Goal: Task Accomplishment & Management: Use online tool/utility

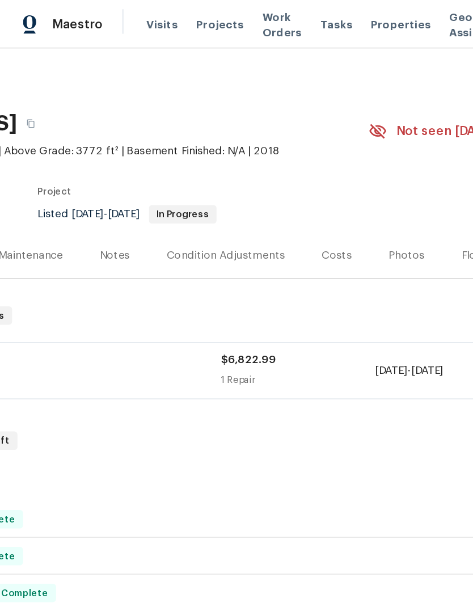
scroll to position [0, 136]
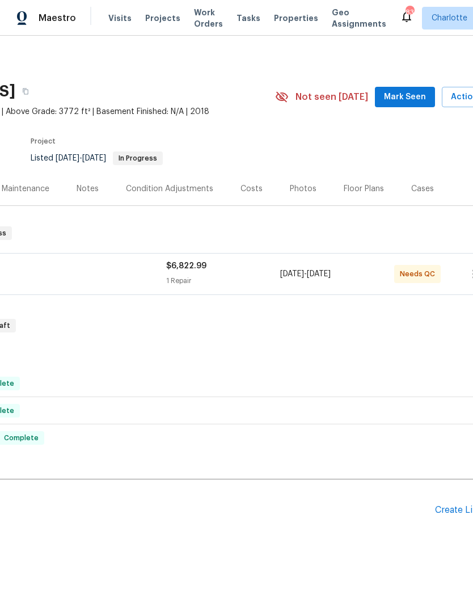
click at [72, 264] on div "Rite Rug Company, Inc." at bounding box center [24, 267] width 285 height 14
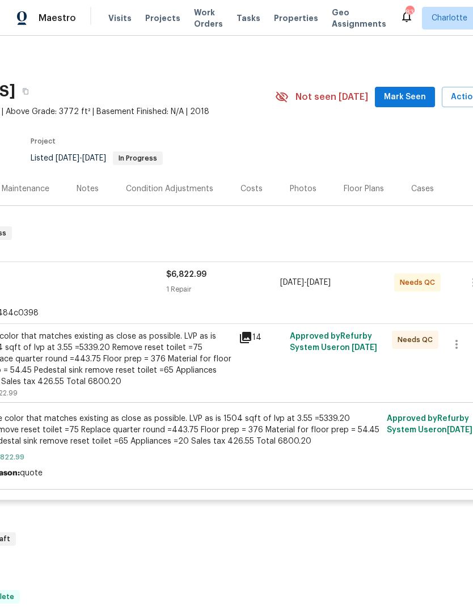
click at [99, 351] on div "Use color that matches existing as close as possible. LVP as is 1504 sqft of lv…" at bounding box center [108, 358] width 248 height 57
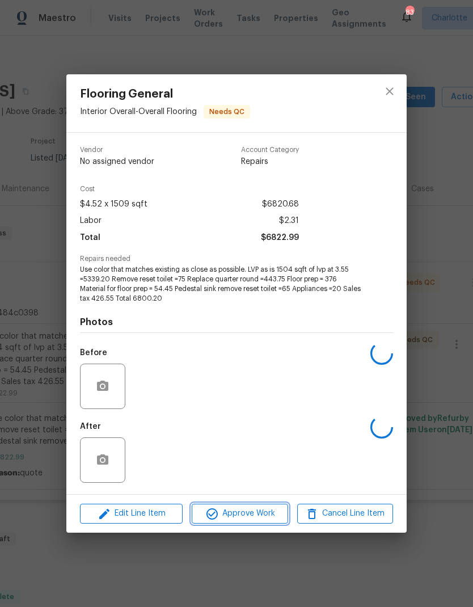
click at [268, 402] on span "Approve Work" at bounding box center [239, 513] width 89 height 14
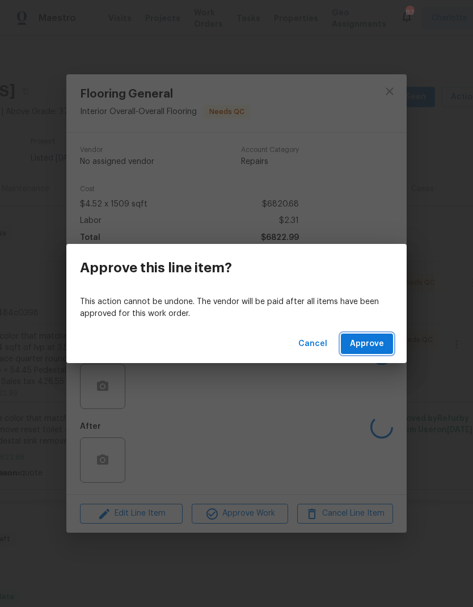
click at [367, 347] on span "Approve" at bounding box center [367, 344] width 34 height 14
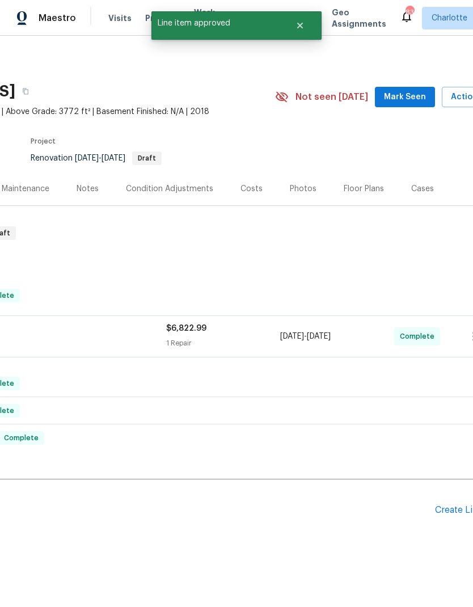
click at [31, 187] on div "Maintenance" at bounding box center [26, 188] width 48 height 11
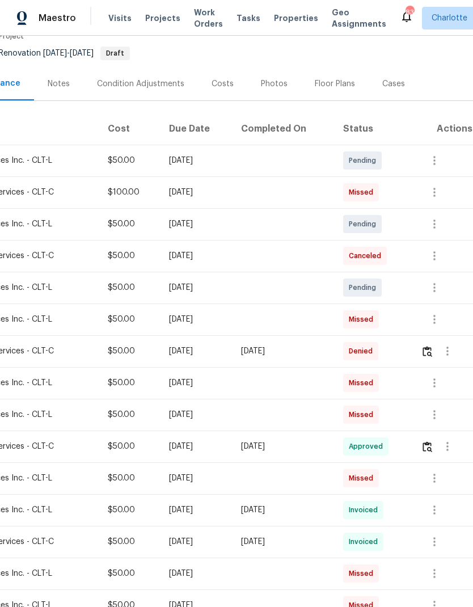
scroll to position [105, 168]
click at [452, 347] on icon "button" at bounding box center [447, 351] width 14 height 14
click at [446, 345] on li "Message vendor" at bounding box center [423, 348] width 79 height 19
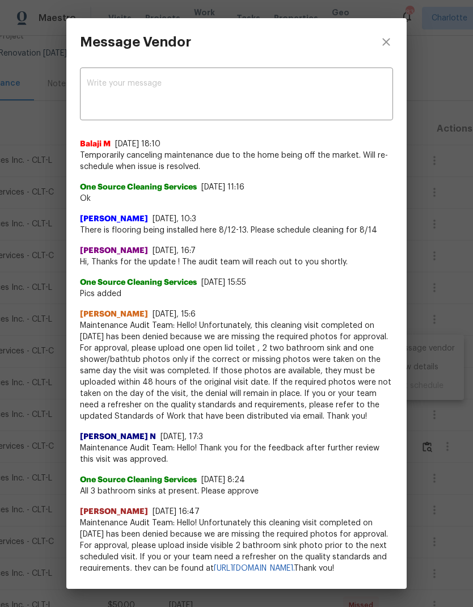
click at [394, 44] on button "close" at bounding box center [386, 42] width 41 height 48
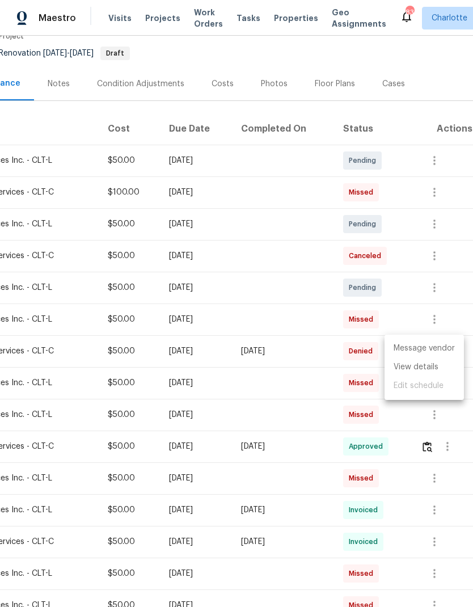
click at [372, 344] on div at bounding box center [236, 303] width 473 height 607
click at [368, 350] on span "Denied" at bounding box center [363, 350] width 28 height 11
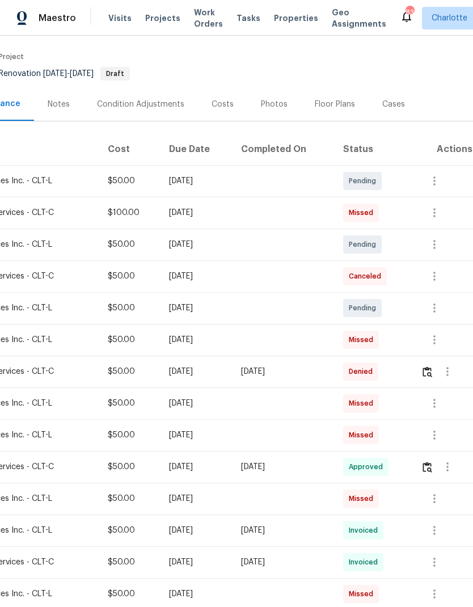
scroll to position [84, 168]
click at [431, 367] on img "button" at bounding box center [427, 372] width 10 height 11
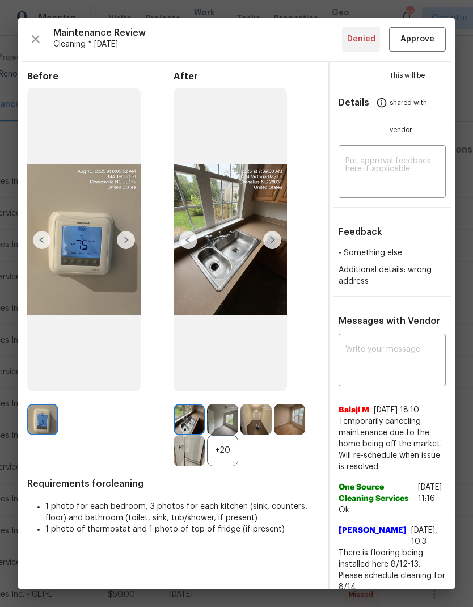
scroll to position [0, 12]
click at [263, 249] on img at bounding box center [272, 240] width 18 height 18
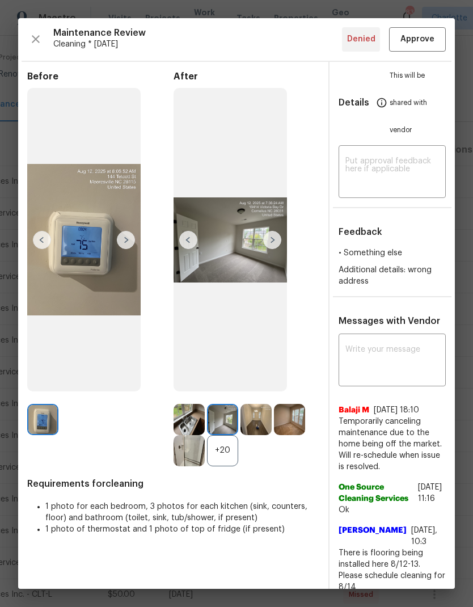
click at [263, 249] on img at bounding box center [272, 240] width 18 height 18
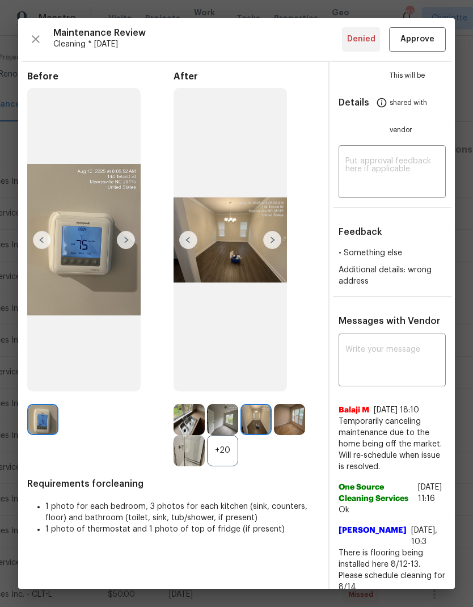
click at [263, 249] on img at bounding box center [272, 240] width 18 height 18
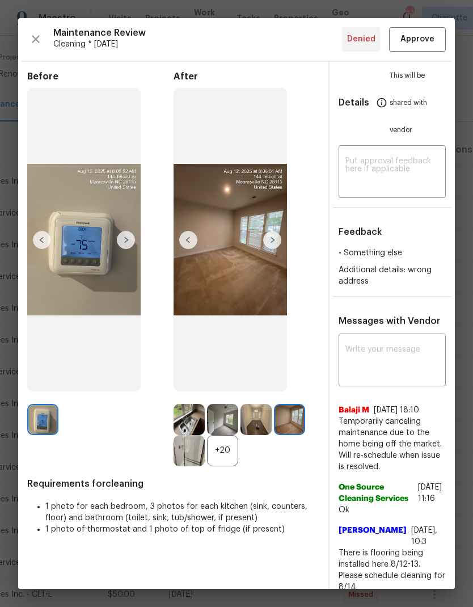
click at [263, 249] on img at bounding box center [272, 240] width 18 height 18
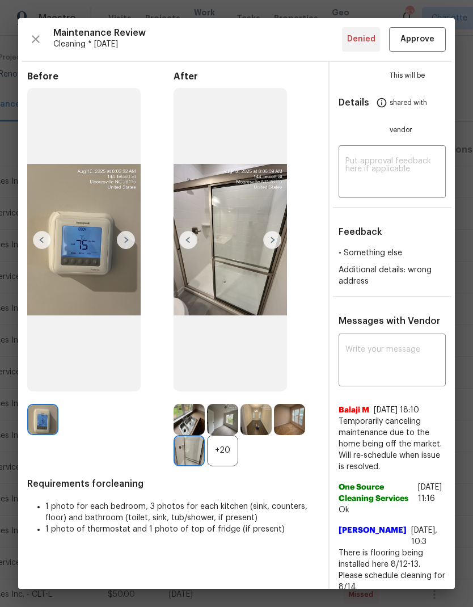
click at [208, 402] on img at bounding box center [222, 419] width 31 height 31
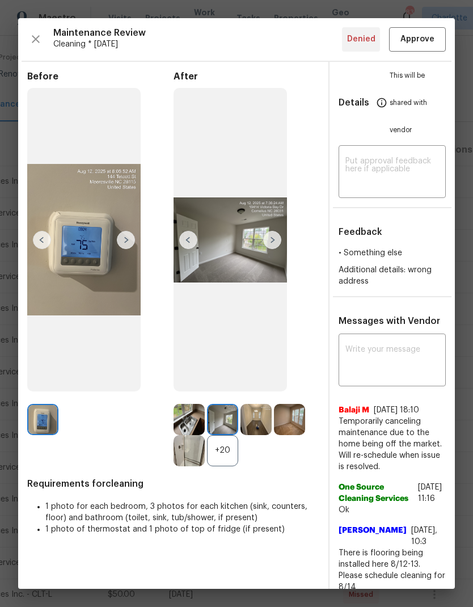
click at [214, 402] on div "+20" at bounding box center [222, 450] width 31 height 31
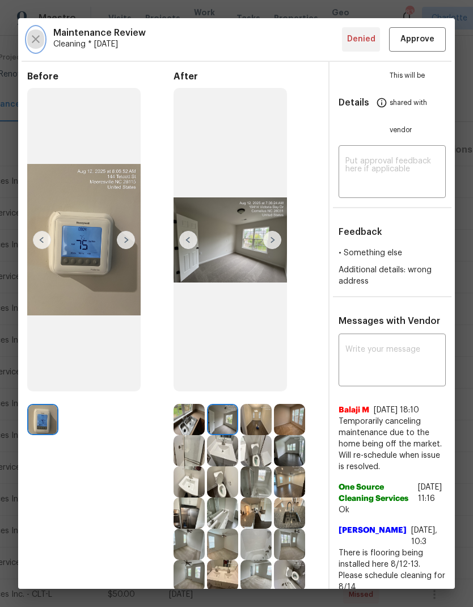
click at [29, 39] on icon "button" at bounding box center [36, 39] width 14 height 14
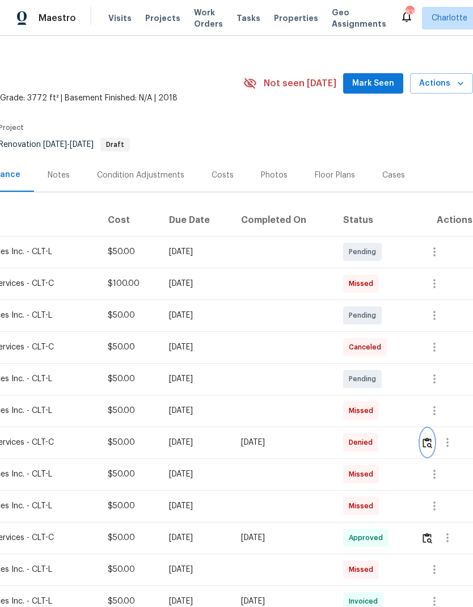
scroll to position [5, 168]
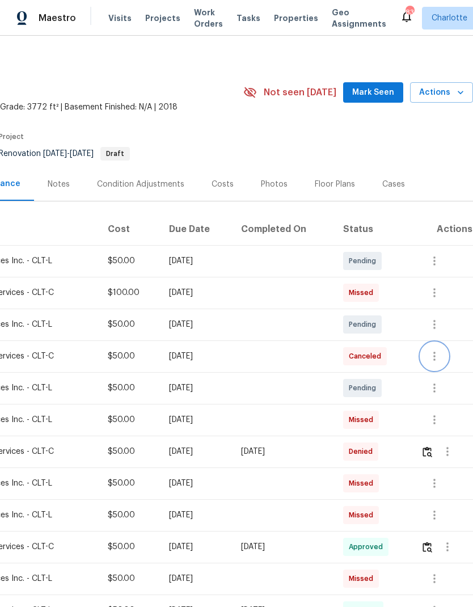
click at [440, 351] on icon "button" at bounding box center [434, 356] width 14 height 14
click at [434, 371] on li "View details" at bounding box center [423, 372] width 79 height 19
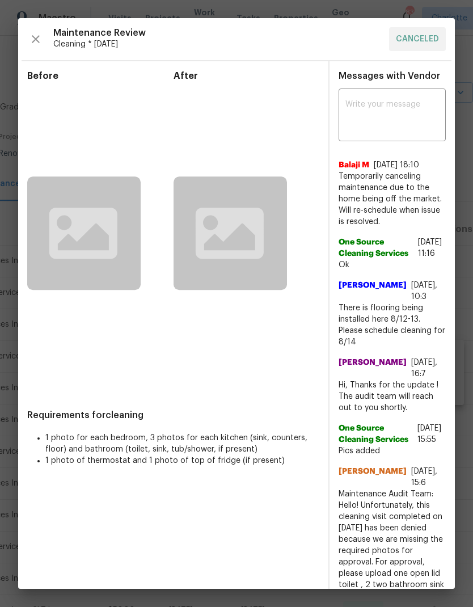
scroll to position [0, 0]
click at [37, 41] on icon "button" at bounding box center [36, 39] width 8 height 8
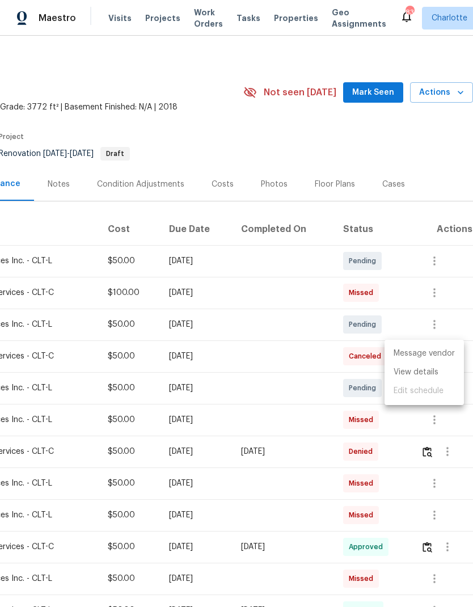
click at [314, 402] on div at bounding box center [236, 303] width 473 height 607
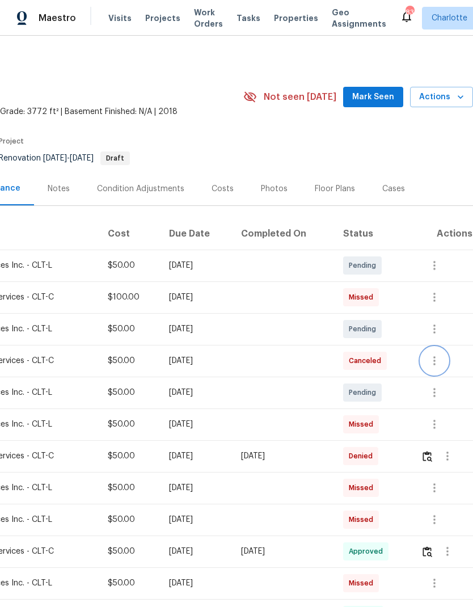
scroll to position [0, 168]
click at [441, 291] on icon "button" at bounding box center [434, 297] width 14 height 14
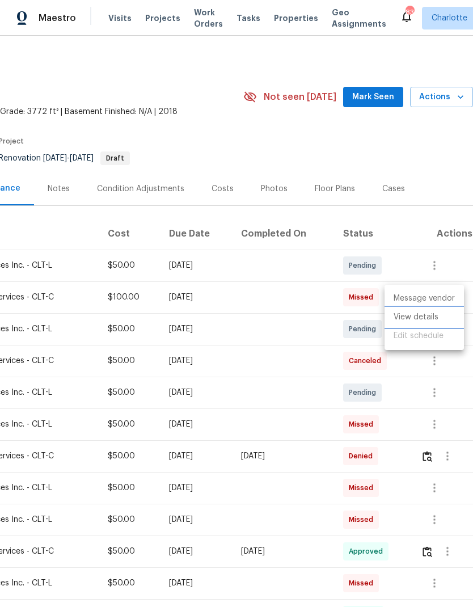
click at [430, 317] on li "View details" at bounding box center [423, 317] width 79 height 19
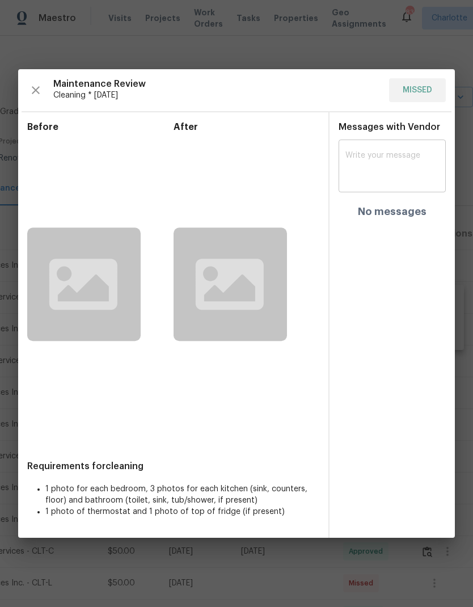
click at [397, 153] on textarea at bounding box center [392, 167] width 94 height 32
click at [33, 87] on button "button" at bounding box center [35, 90] width 17 height 24
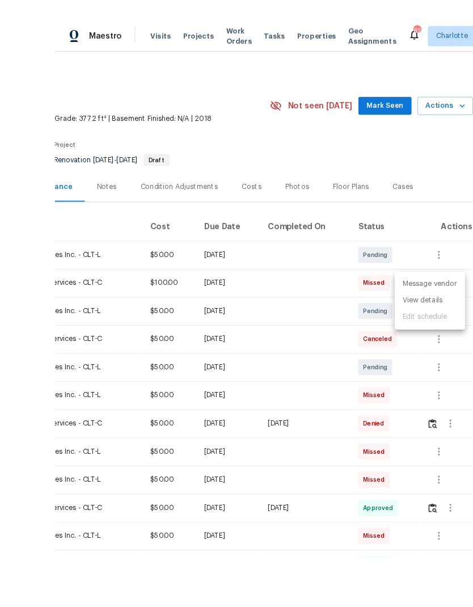
scroll to position [22, 0]
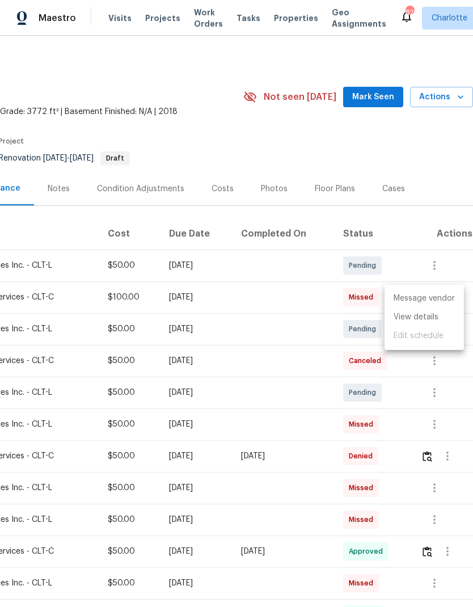
click at [317, 125] on div at bounding box center [236, 303] width 473 height 607
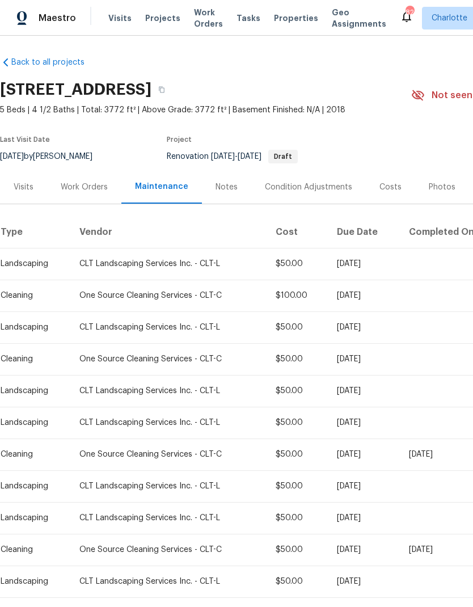
scroll to position [1, 0]
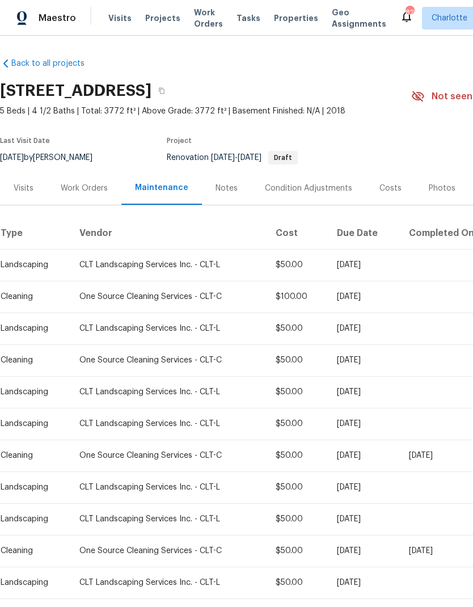
click at [185, 291] on div "One Source Cleaning Services - CLT-C" at bounding box center [168, 296] width 178 height 11
click at [90, 183] on div "Work Orders" at bounding box center [84, 188] width 47 height 11
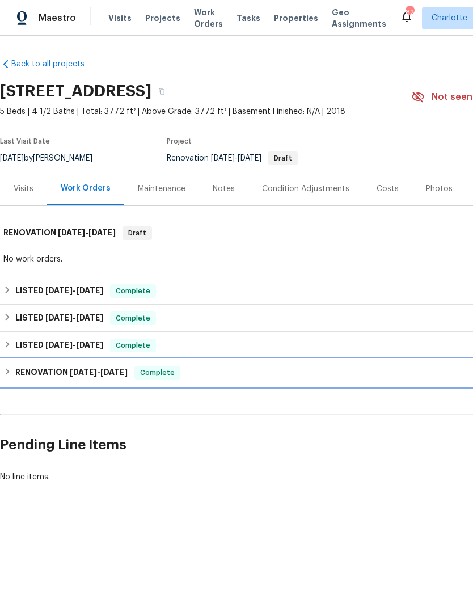
click at [111, 374] on span "11/18/24" at bounding box center [113, 372] width 27 height 8
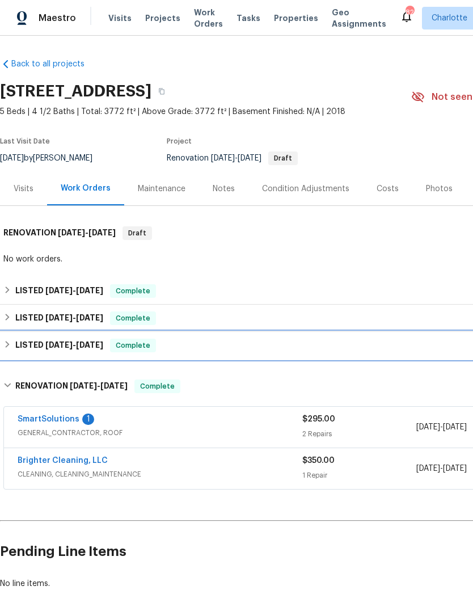
click at [95, 341] on span "2/24/25" at bounding box center [89, 345] width 27 height 8
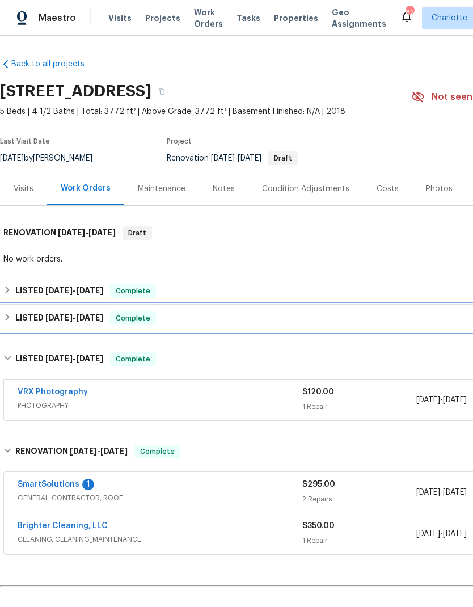
click at [91, 318] on span "7/14/25" at bounding box center [89, 317] width 27 height 8
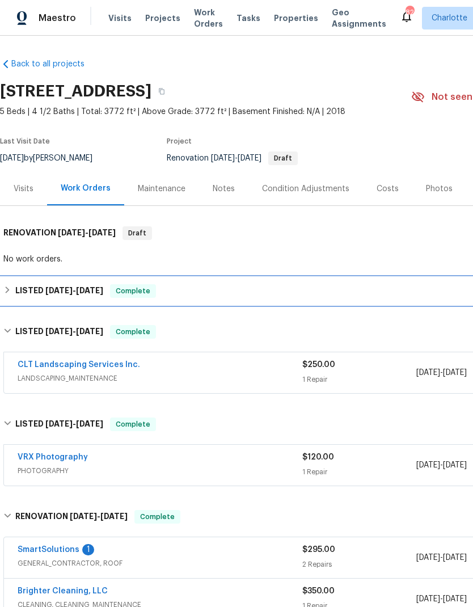
click at [95, 291] on span "8/12/25" at bounding box center [89, 290] width 27 height 8
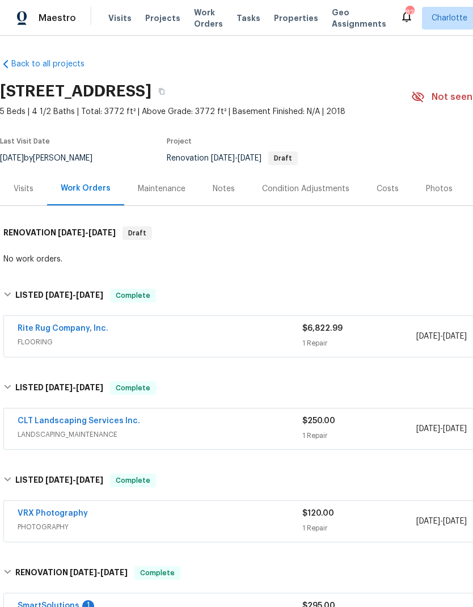
click at [391, 190] on div "Costs" at bounding box center [387, 188] width 22 height 11
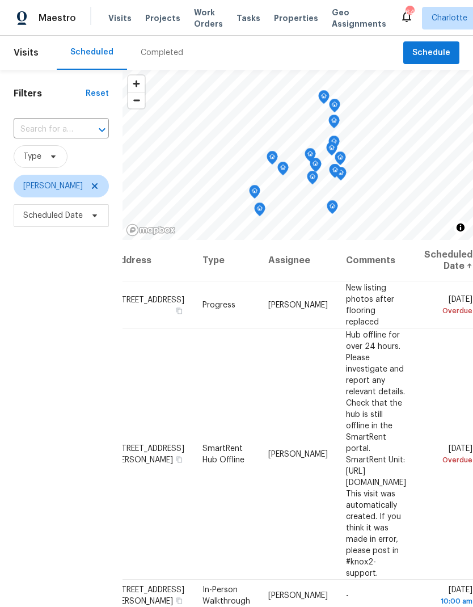
scroll to position [0, 98]
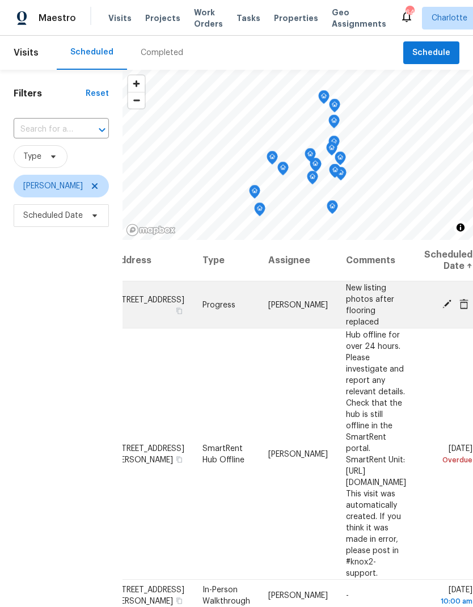
click at [439, 308] on span at bounding box center [446, 304] width 17 height 10
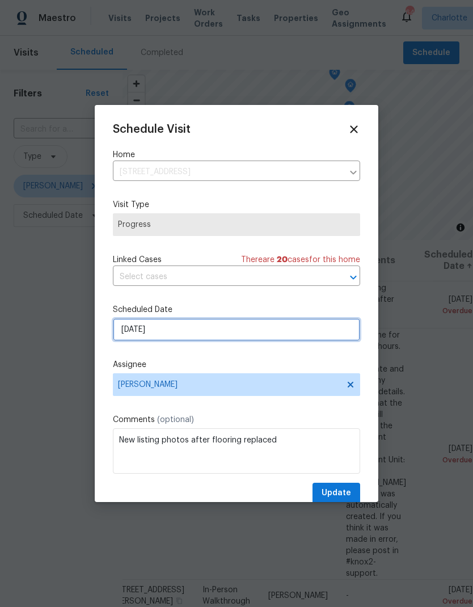
click at [332, 329] on input "[DATE]" at bounding box center [236, 329] width 247 height 23
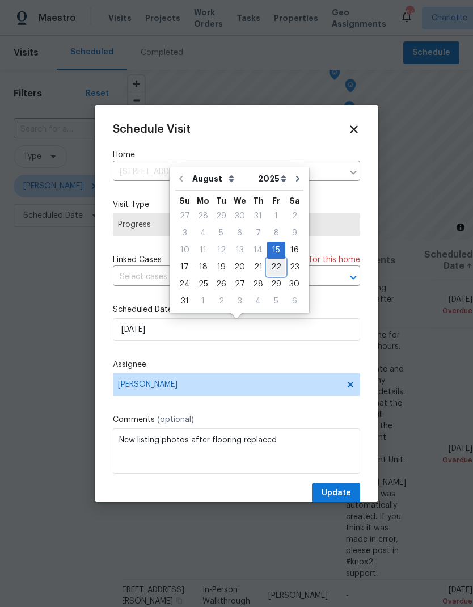
click at [269, 269] on div "22" at bounding box center [276, 267] width 18 height 16
type input "[DATE]"
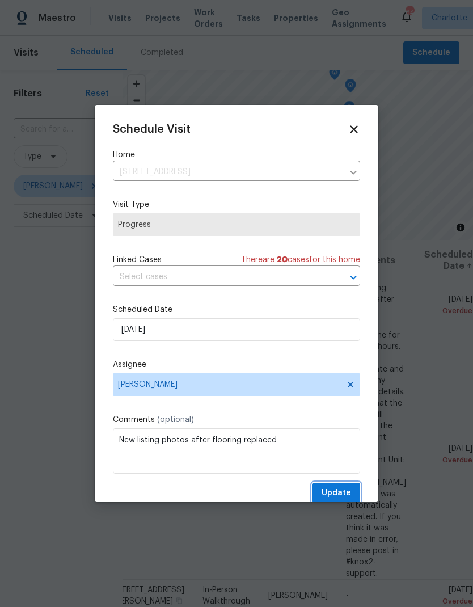
click at [353, 497] on button "Update" at bounding box center [336, 492] width 48 height 21
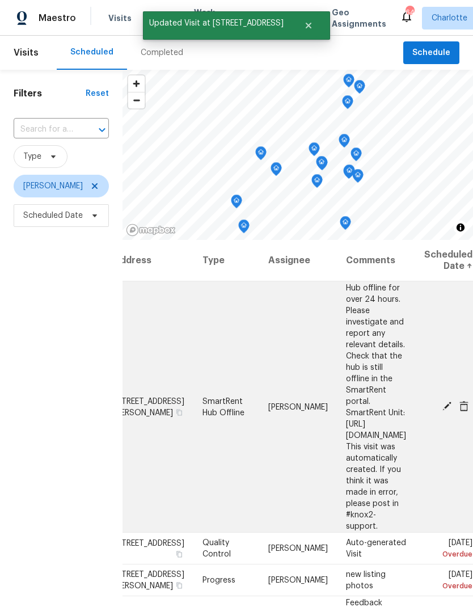
click at [444, 401] on icon at bounding box center [446, 405] width 9 height 9
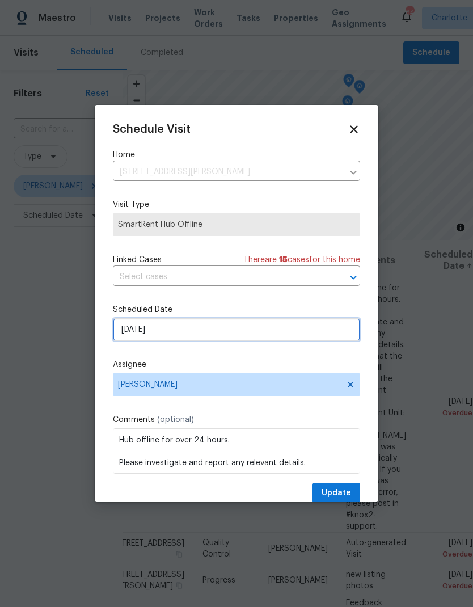
click at [331, 333] on input "[DATE]" at bounding box center [236, 329] width 247 height 23
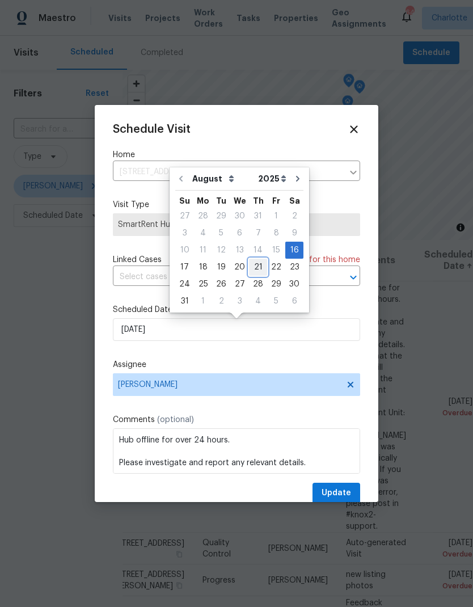
click at [252, 266] on div "21" at bounding box center [258, 267] width 18 height 16
type input "[DATE]"
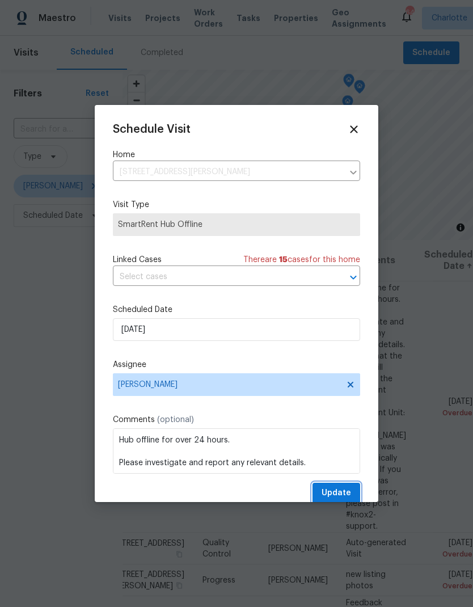
click at [338, 495] on span "Update" at bounding box center [335, 493] width 29 height 14
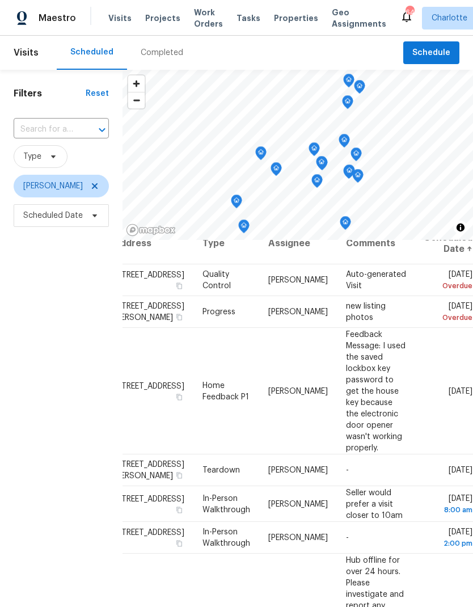
scroll to position [17, 98]
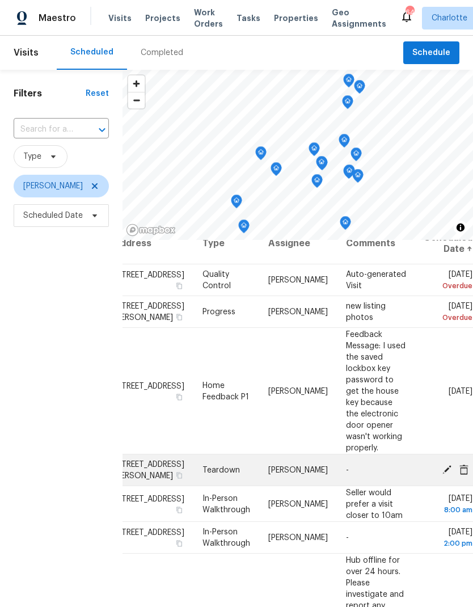
click at [444, 464] on icon at bounding box center [447, 469] width 10 height 10
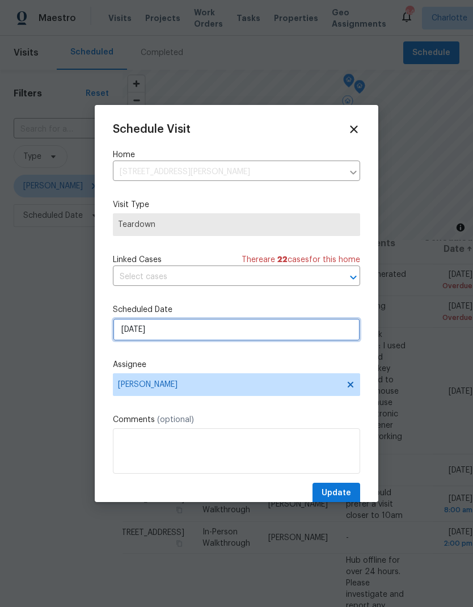
click at [256, 332] on input "[DATE]" at bounding box center [236, 329] width 247 height 23
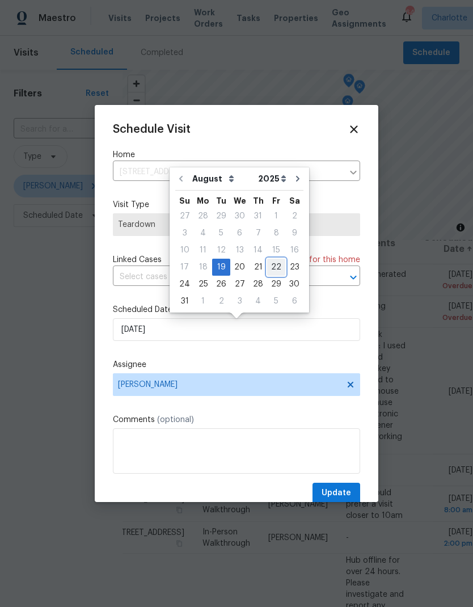
click at [269, 264] on div "22" at bounding box center [276, 267] width 18 height 16
type input "[DATE]"
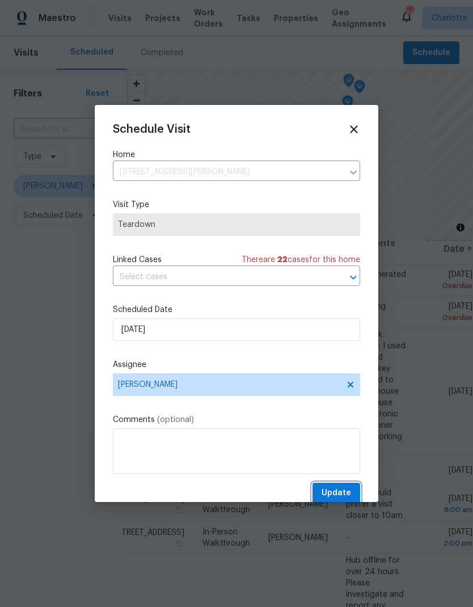
click at [342, 490] on span "Update" at bounding box center [335, 493] width 29 height 14
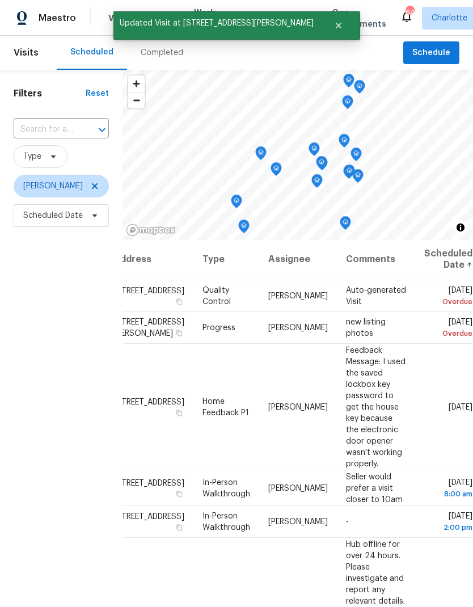
scroll to position [1, 98]
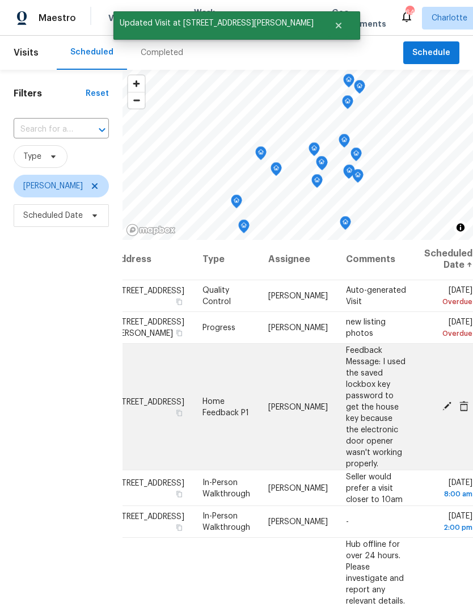
click at [440, 411] on span at bounding box center [446, 406] width 17 height 10
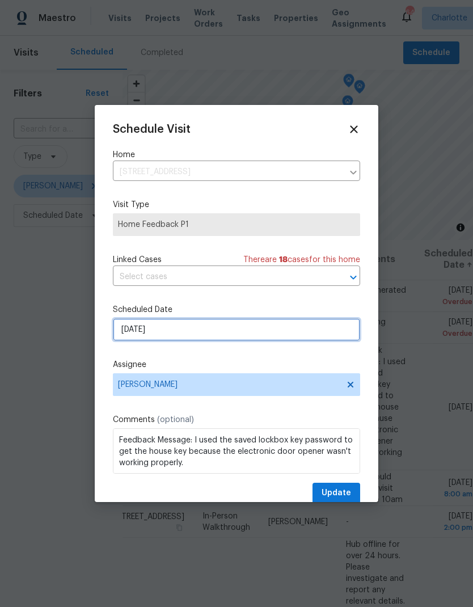
click at [298, 334] on input "[DATE]" at bounding box center [236, 329] width 247 height 23
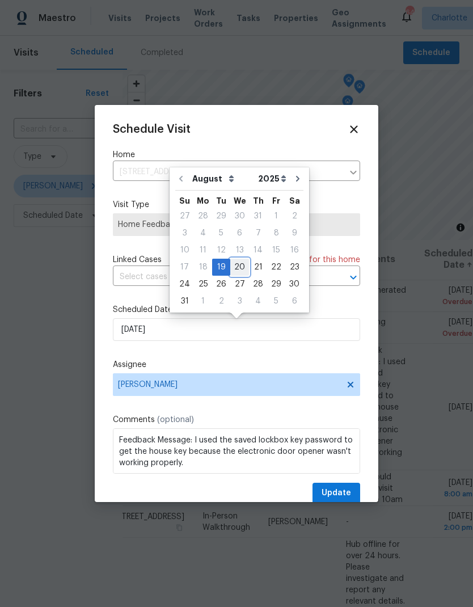
click at [236, 266] on div "20" at bounding box center [239, 267] width 19 height 16
type input "[DATE]"
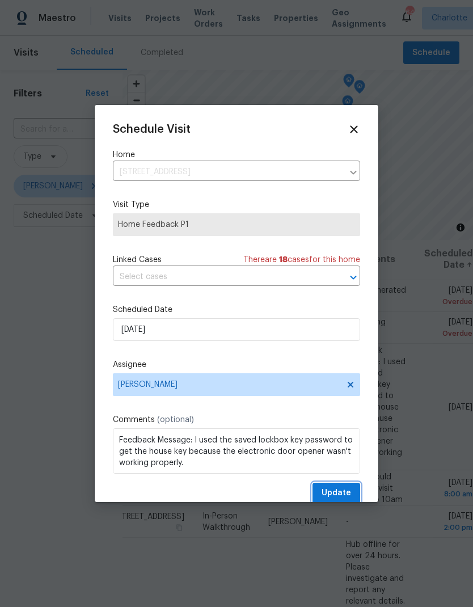
click at [336, 487] on button "Update" at bounding box center [336, 492] width 48 height 21
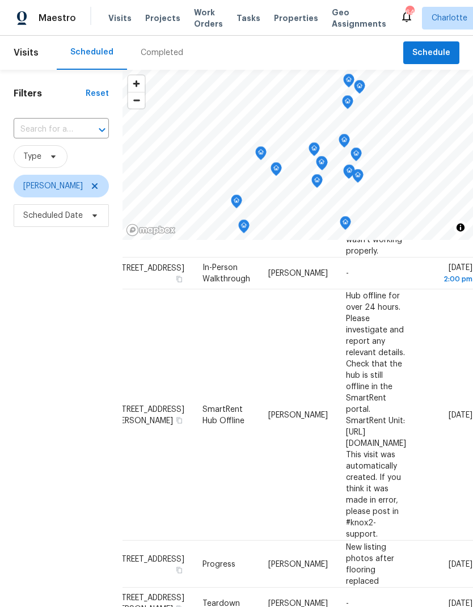
scroll to position [248, 98]
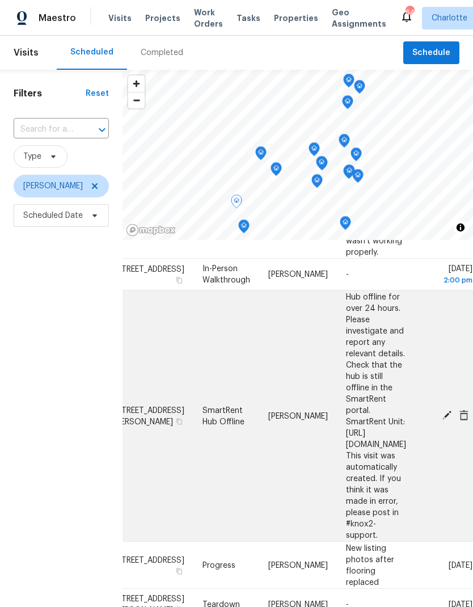
click at [443, 410] on icon at bounding box center [447, 415] width 10 height 10
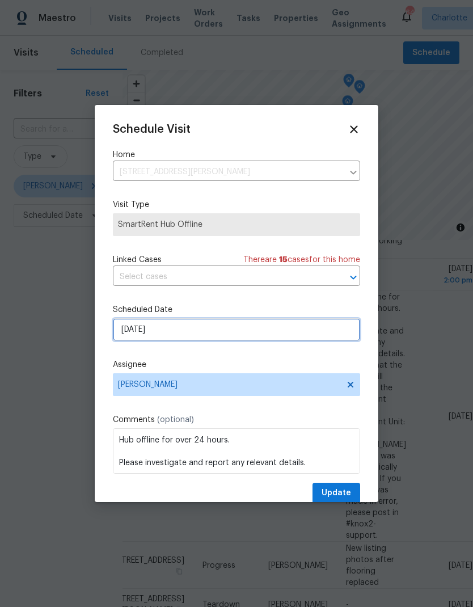
click at [209, 329] on input "[DATE]" at bounding box center [236, 329] width 247 height 23
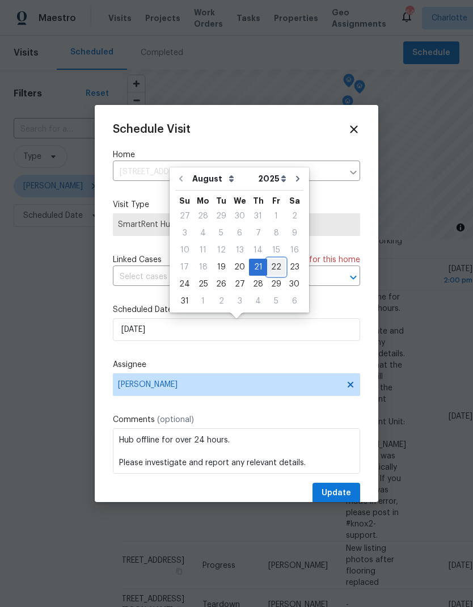
click at [267, 266] on div "22" at bounding box center [276, 267] width 18 height 16
type input "[DATE]"
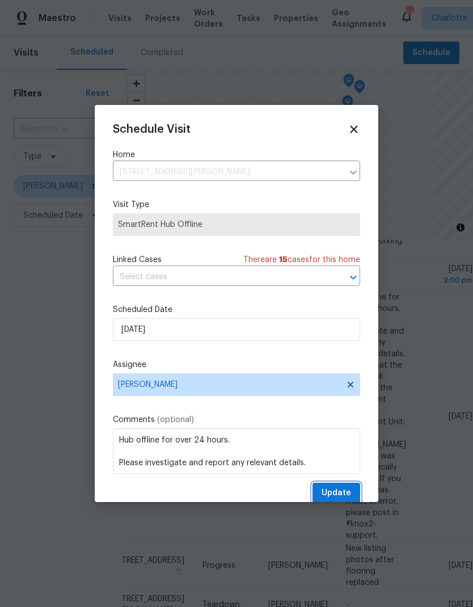
click at [347, 493] on span "Update" at bounding box center [335, 493] width 29 height 14
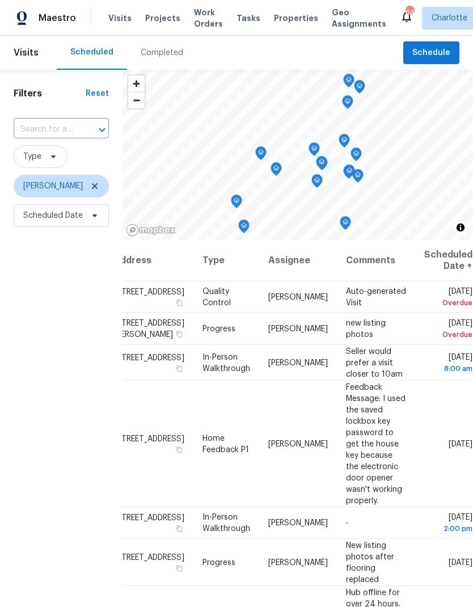
scroll to position [0, 98]
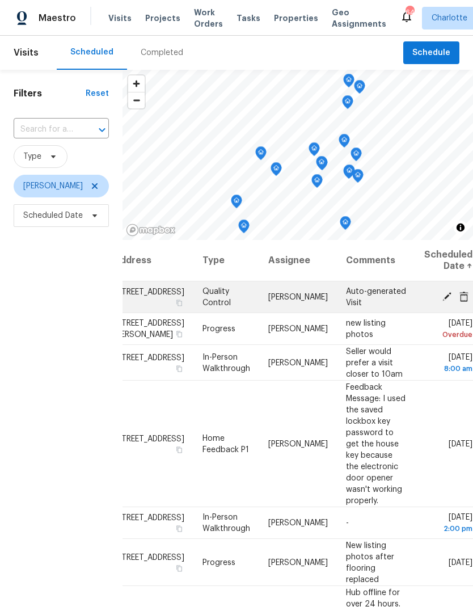
click at [444, 299] on icon at bounding box center [447, 296] width 10 height 10
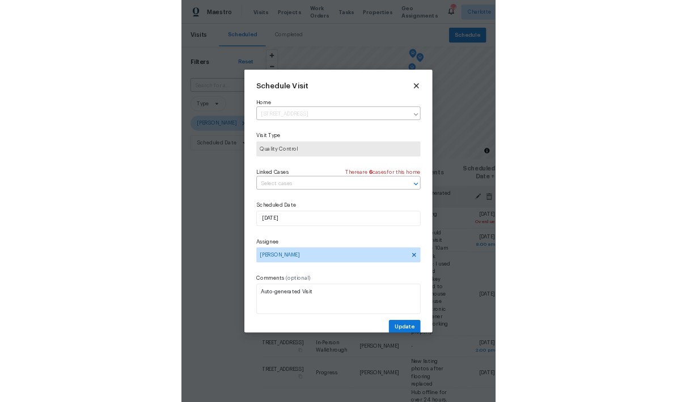
scroll to position [0, 0]
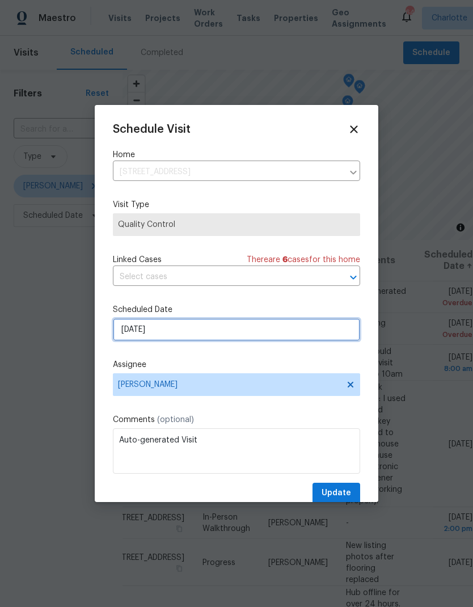
click at [269, 333] on input "[DATE]" at bounding box center [236, 329] width 247 height 23
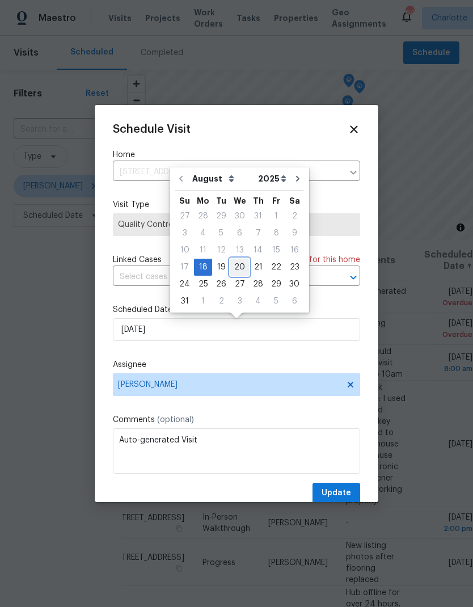
click at [235, 262] on div "20" at bounding box center [239, 267] width 19 height 16
type input "[DATE]"
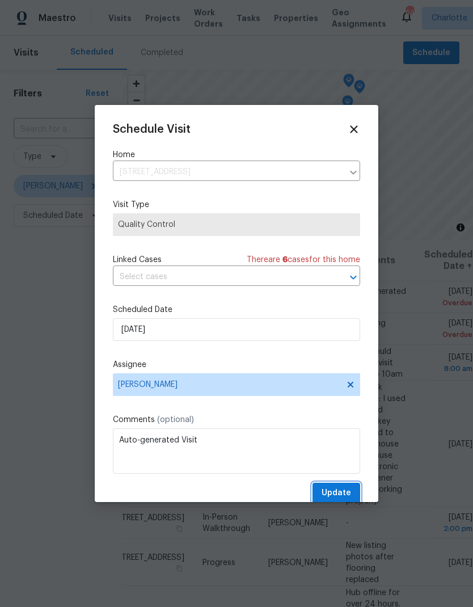
click at [345, 490] on span "Update" at bounding box center [335, 493] width 29 height 14
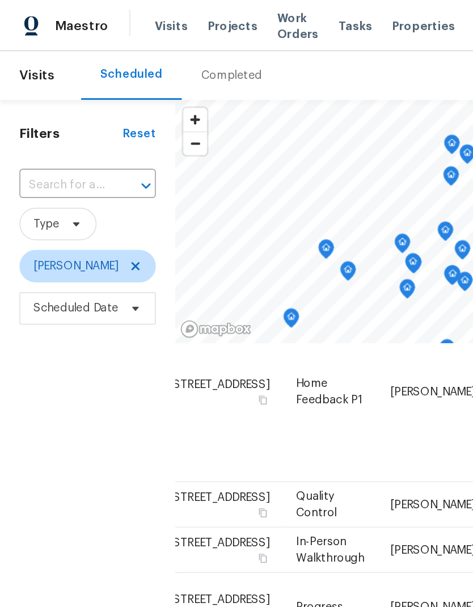
scroll to position [103, 18]
